Goal: Transaction & Acquisition: Purchase product/service

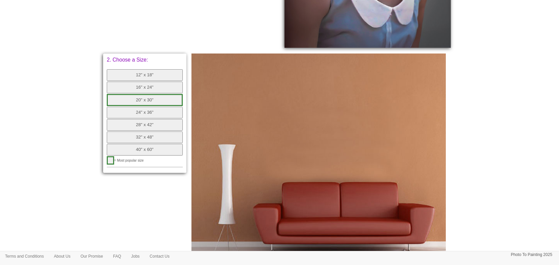
scroll to position [254, 0]
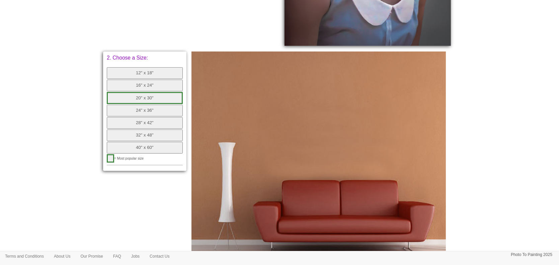
click at [153, 96] on button "20" x 30"" at bounding box center [145, 98] width 76 height 12
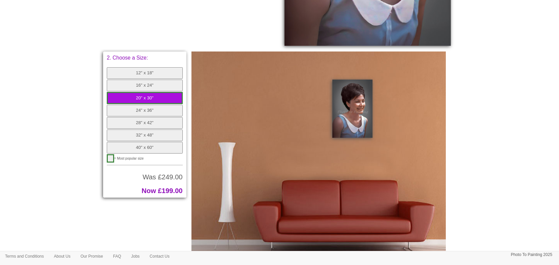
click at [144, 146] on button "40" x 60"" at bounding box center [145, 148] width 76 height 12
click at [148, 146] on button "40" x 60"" at bounding box center [145, 148] width 76 height 12
click at [153, 111] on button "24" x 36"" at bounding box center [145, 111] width 76 height 12
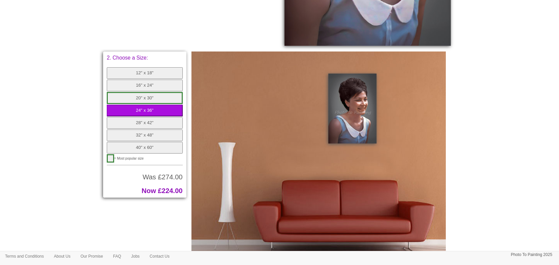
click at [153, 97] on button "20" x 30"" at bounding box center [145, 98] width 76 height 12
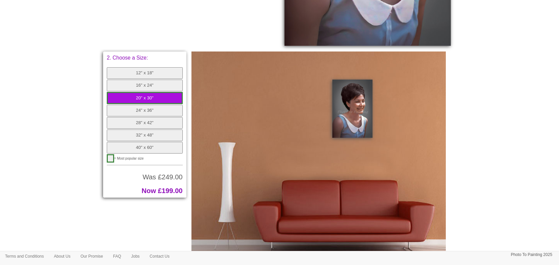
click at [146, 146] on button "40" x 60"" at bounding box center [145, 148] width 76 height 12
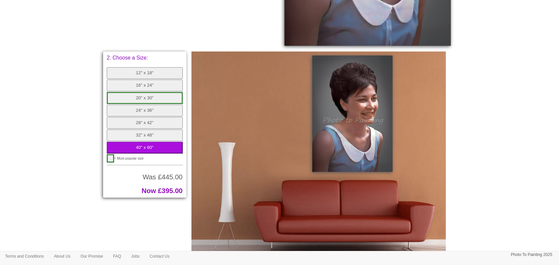
click at [150, 110] on button "24" x 36"" at bounding box center [145, 111] width 76 height 12
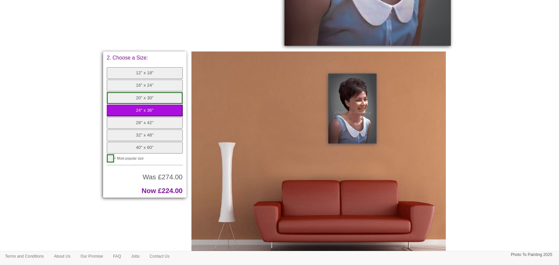
click at [153, 98] on button "20" x 30"" at bounding box center [145, 98] width 76 height 12
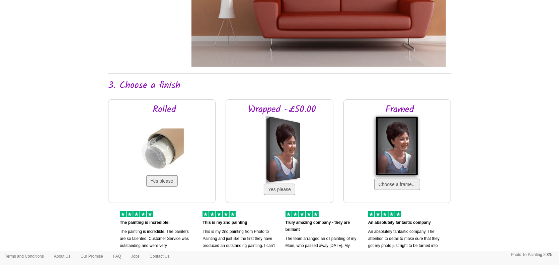
scroll to position [460, 0]
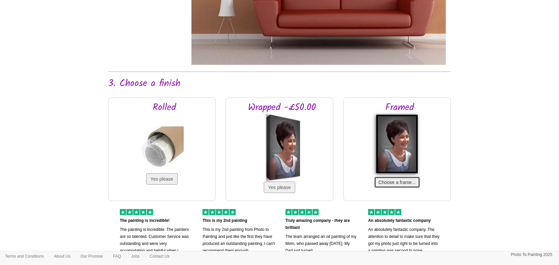
click at [403, 183] on button "Choose a frame..." at bounding box center [397, 182] width 46 height 11
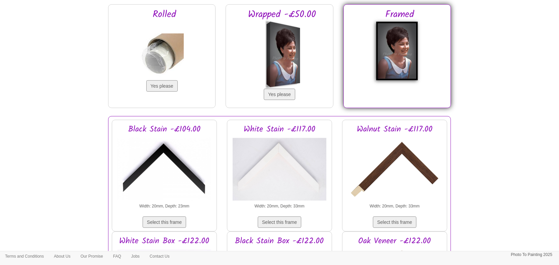
scroll to position [556, 0]
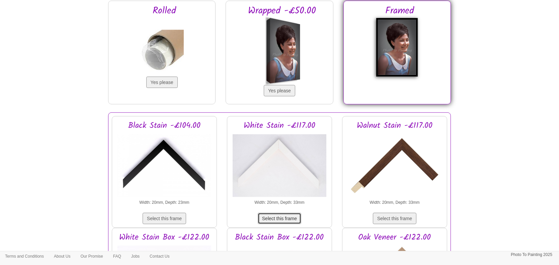
click at [280, 220] on button "Select this frame" at bounding box center [280, 218] width 44 height 11
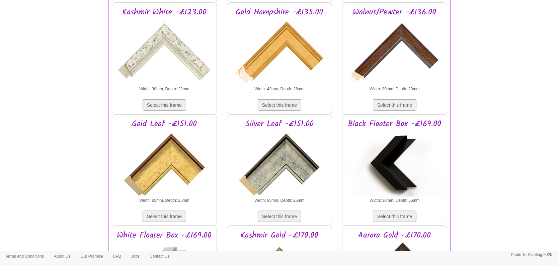
scroll to position [897, 0]
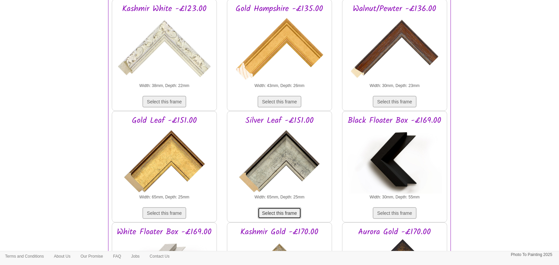
click at [277, 214] on button "Select this frame" at bounding box center [280, 213] width 44 height 11
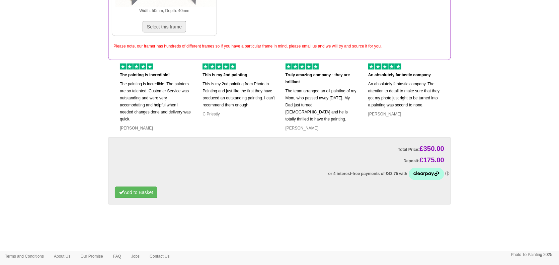
scroll to position [1310, 0]
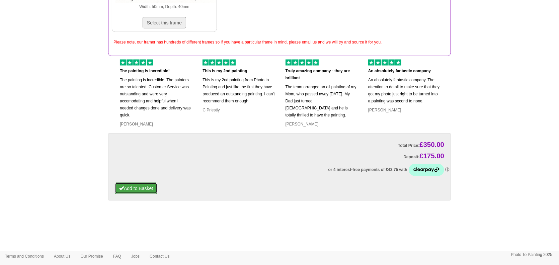
click at [146, 187] on button "Add to Basket" at bounding box center [136, 188] width 43 height 11
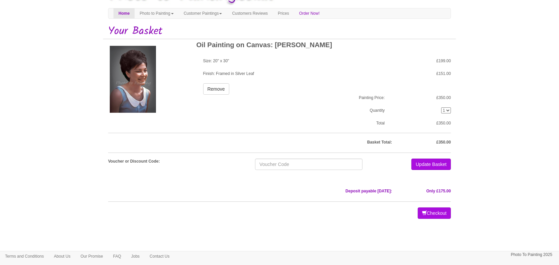
scroll to position [22, 0]
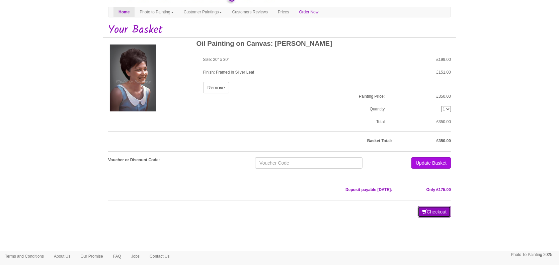
click at [433, 208] on button "Checkout" at bounding box center [434, 211] width 33 height 11
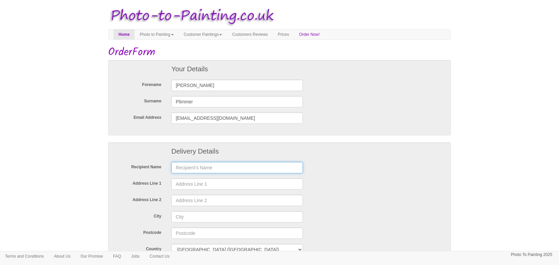
click at [191, 167] on input "text" at bounding box center [237, 167] width 132 height 11
type input "John Plimmer"
click at [187, 185] on input "Address Line 1" at bounding box center [237, 183] width 132 height 11
type input "21 Strawberry Fields"
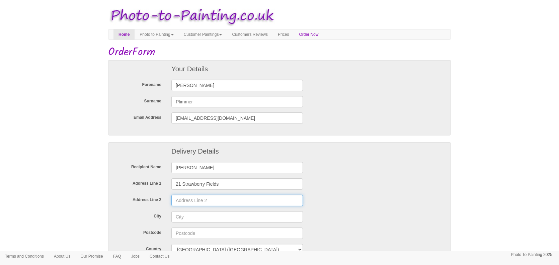
type input "CV7 7SA"
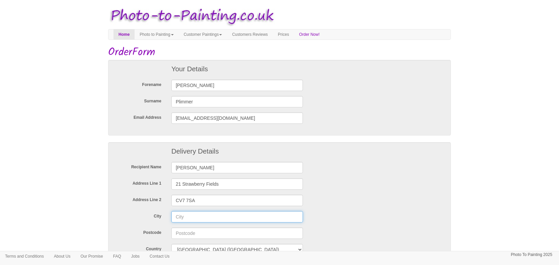
type input "Meriden"
type input "CV7 7SA"
type input "01676523990"
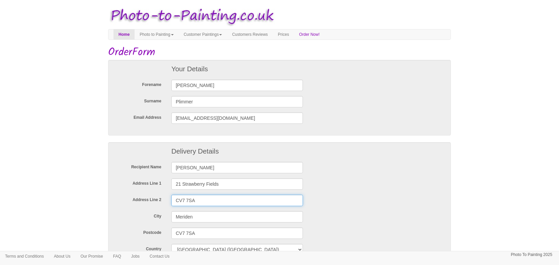
drag, startPoint x: 199, startPoint y: 199, endPoint x: 170, endPoint y: 202, distance: 29.3
click at [170, 202] on div "CV7 7SA" at bounding box center [237, 200] width 142 height 11
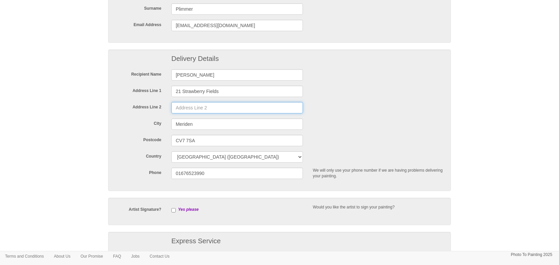
scroll to position [94, 0]
click at [173, 208] on input "checkbox" at bounding box center [173, 209] width 4 height 4
checkbox input "true"
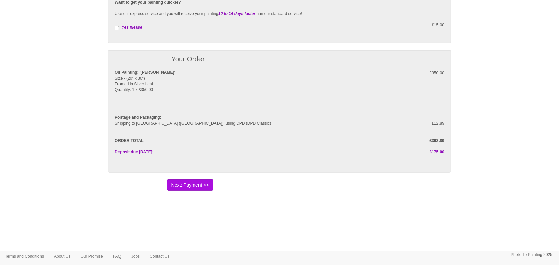
scroll to position [345, 0]
click at [194, 182] on button "Next: Payment >>" at bounding box center [190, 184] width 46 height 11
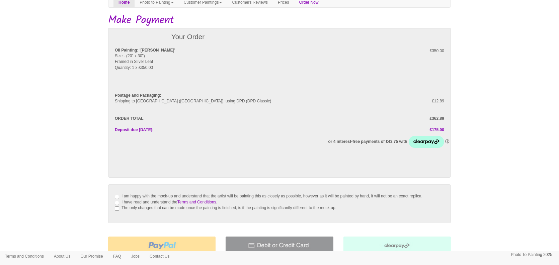
scroll to position [38, 0]
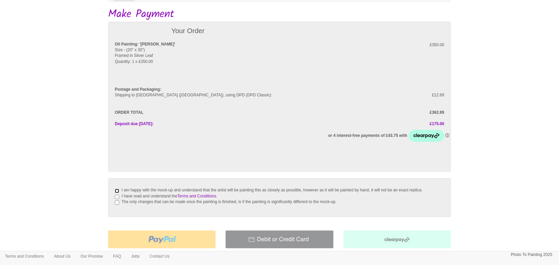
click at [118, 191] on input "I am happy with the mock-up and understand that the artist will be painting thi…" at bounding box center [117, 191] width 4 height 4
checkbox input "true"
click at [117, 199] on input "I have read and understand the Terms and Conditions ." at bounding box center [117, 197] width 4 height 4
checkbox input "true"
click at [116, 205] on input "The only changes that can be made once the painting is finished, is if the pain…" at bounding box center [117, 203] width 4 height 4
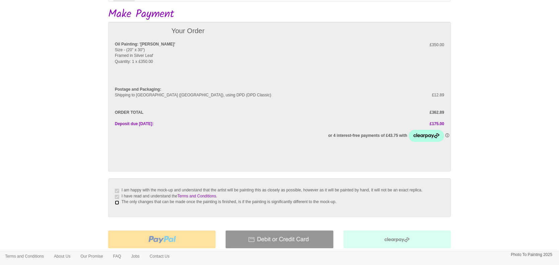
checkbox input "true"
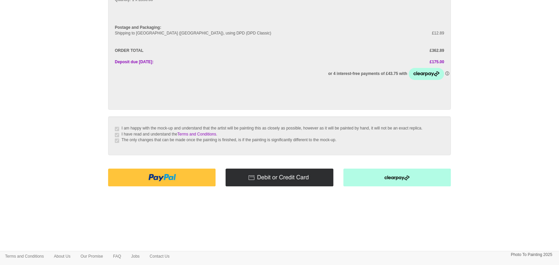
scroll to position [99, 0]
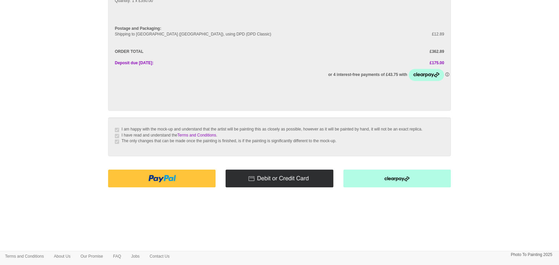
click at [282, 181] on img at bounding box center [279, 179] width 107 height 18
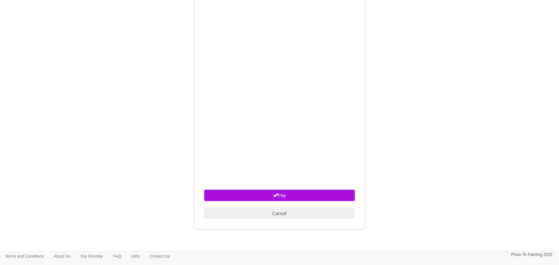
scroll to position [320, 0]
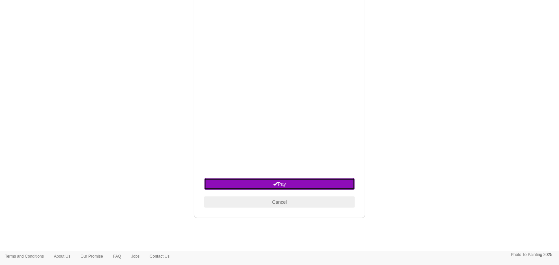
click at [279, 188] on button "Pay" at bounding box center [279, 183] width 151 height 11
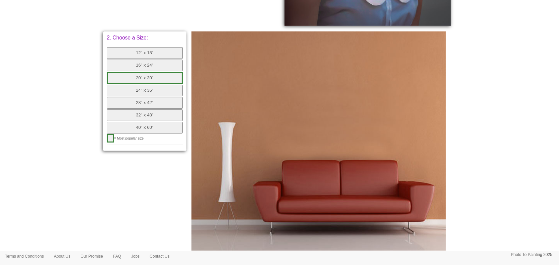
scroll to position [283, 0]
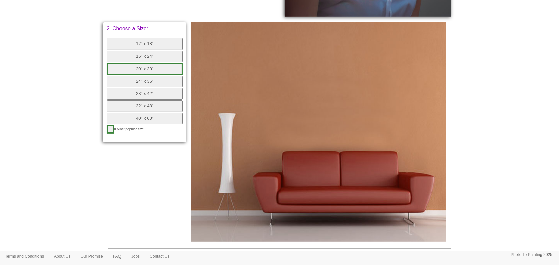
click at [148, 67] on button "20" x 30"" at bounding box center [145, 69] width 76 height 12
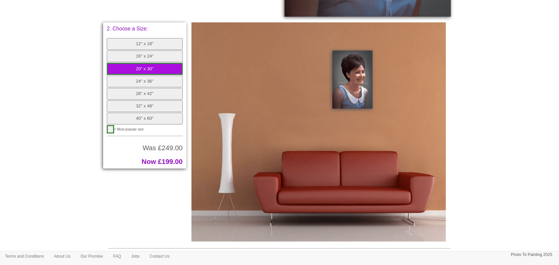
click at [149, 118] on button "40" x 60"" at bounding box center [145, 119] width 76 height 12
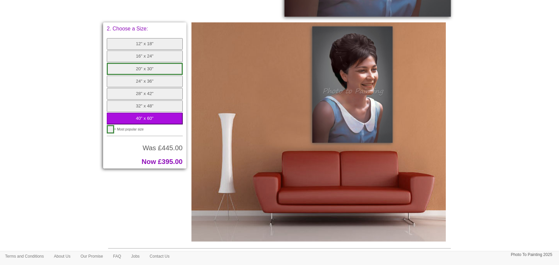
click at [147, 65] on button "20" x 30"" at bounding box center [145, 69] width 76 height 12
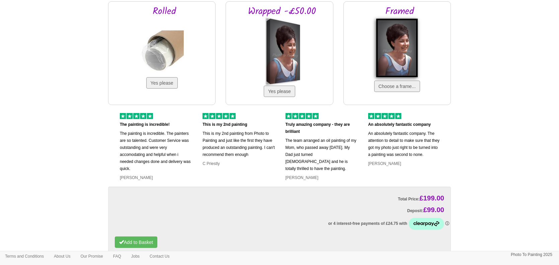
scroll to position [560, 0]
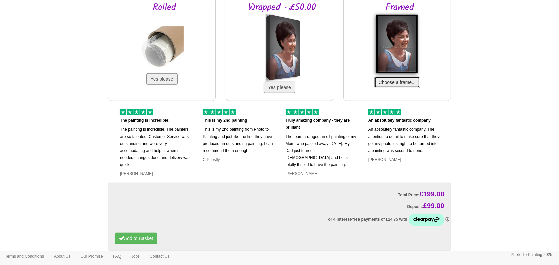
click at [395, 83] on button "Choose a frame..." at bounding box center [397, 82] width 46 height 11
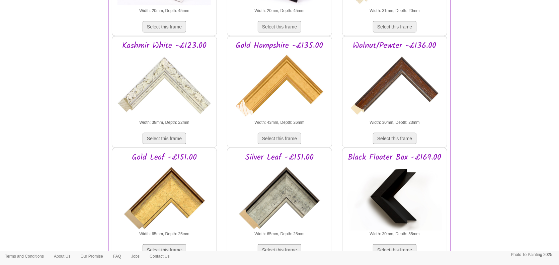
scroll to position [869, 0]
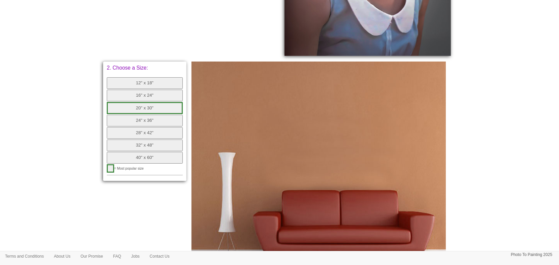
scroll to position [245, 0]
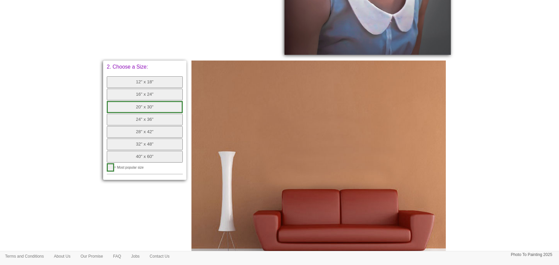
click at [149, 107] on button "20" x 30"" at bounding box center [145, 107] width 76 height 12
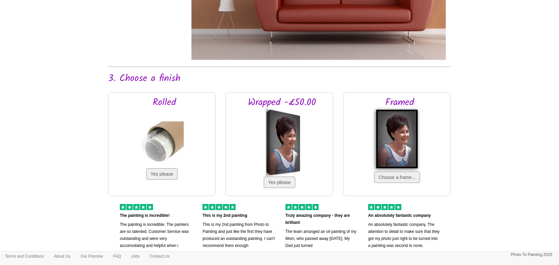
scroll to position [466, 0]
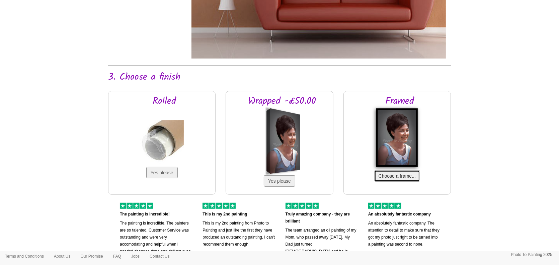
click at [388, 173] on button "Choose a frame..." at bounding box center [397, 175] width 46 height 11
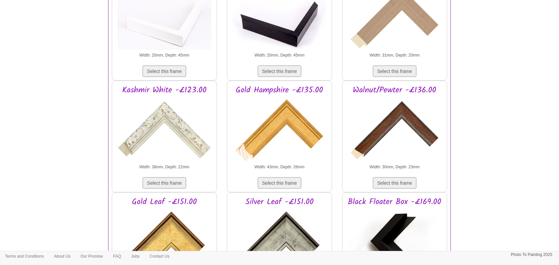
scroll to position [810, 0]
